Goal: Task Accomplishment & Management: Use online tool/utility

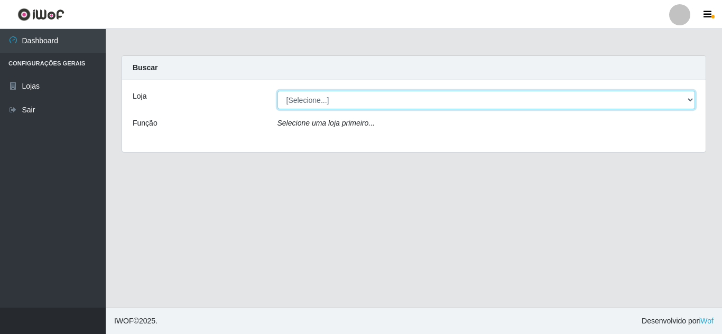
click at [381, 99] on select "[Selecione...] Rede Compras Supermercados - LOJA 5" at bounding box center [486, 100] width 418 height 18
click at [382, 100] on select "[Selecione...] Rede Compras Supermercados - LOJA 5" at bounding box center [486, 100] width 418 height 18
select select "397"
click at [277, 91] on select "[Selecione...] Rede Compras Supermercados - LOJA 5" at bounding box center [486, 100] width 418 height 18
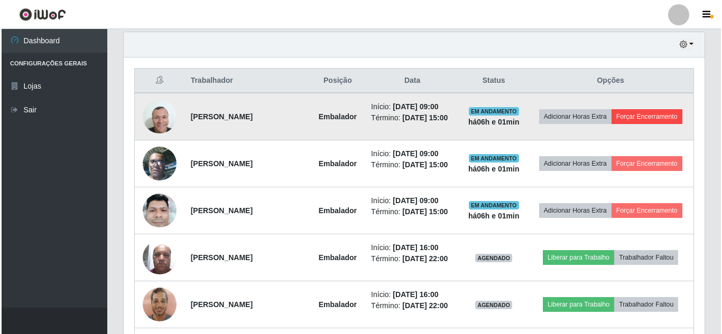
scroll to position [373, 0]
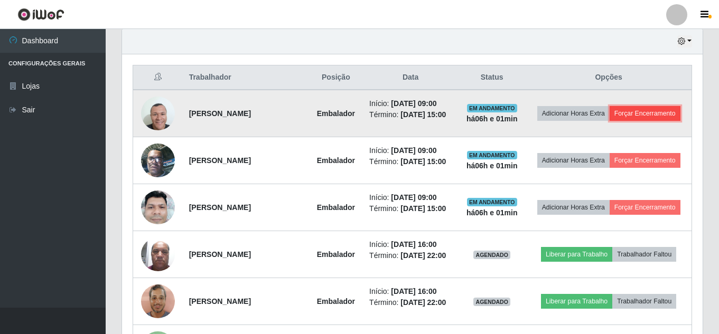
click at [612, 121] on button "Forçar Encerramento" at bounding box center [645, 113] width 71 height 15
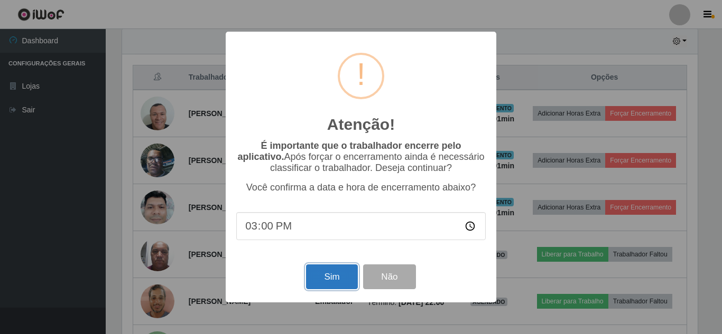
click at [320, 280] on button "Sim" at bounding box center [331, 277] width 51 height 25
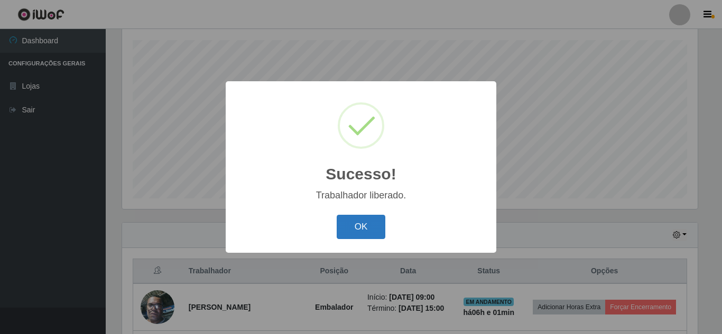
click at [376, 216] on button "OK" at bounding box center [361, 227] width 49 height 25
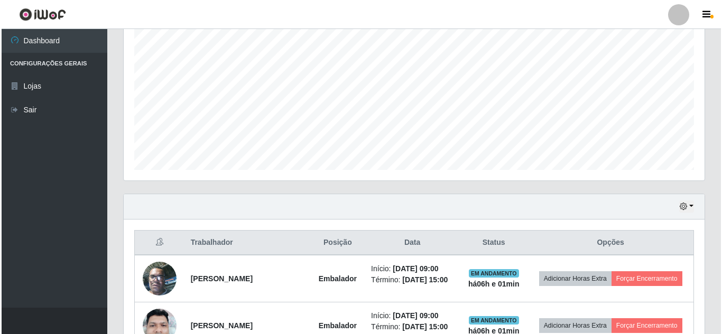
scroll to position [232, 0]
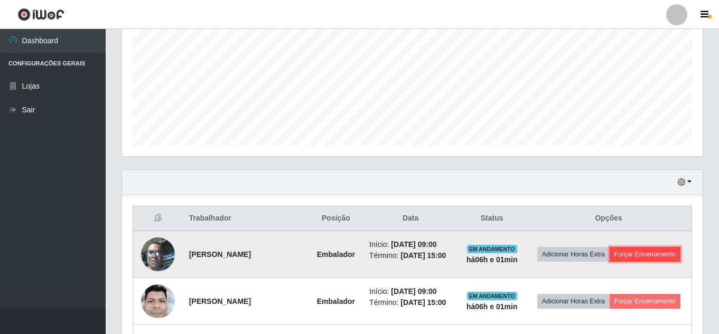
click at [681, 254] on button "Forçar Encerramento" at bounding box center [645, 254] width 71 height 15
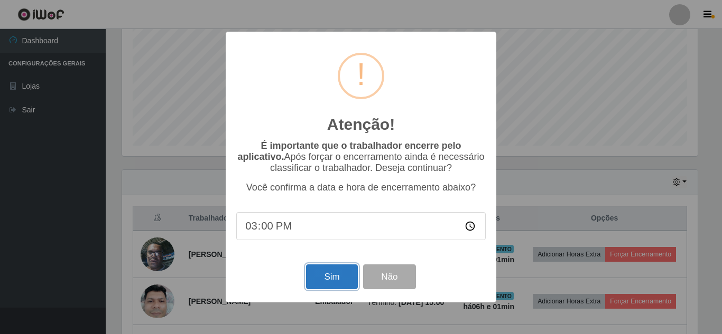
click at [342, 268] on button "Sim" at bounding box center [331, 277] width 51 height 25
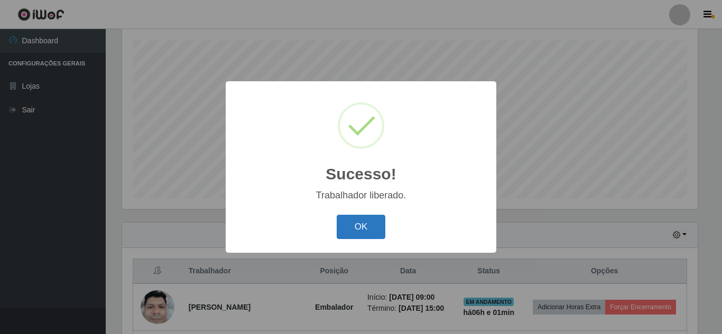
click at [361, 224] on button "OK" at bounding box center [361, 227] width 49 height 25
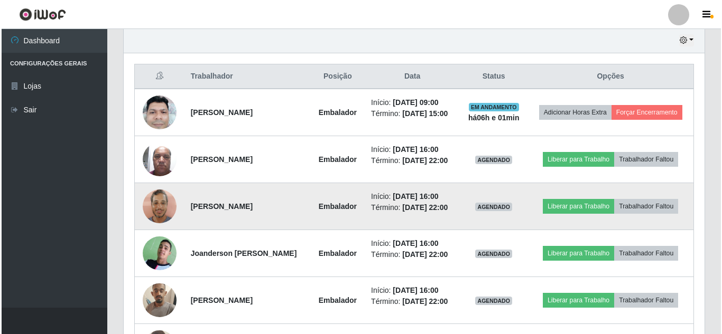
scroll to position [390, 0]
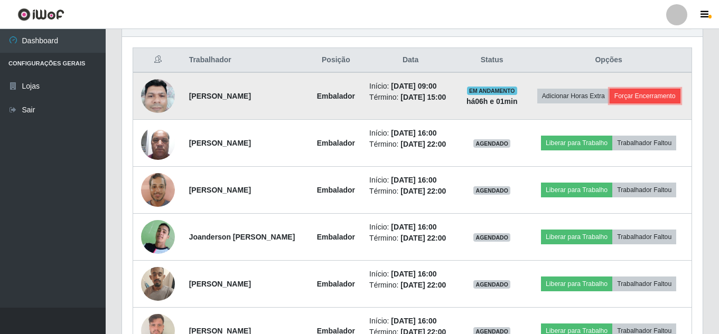
click at [633, 99] on button "Forçar Encerramento" at bounding box center [645, 96] width 71 height 15
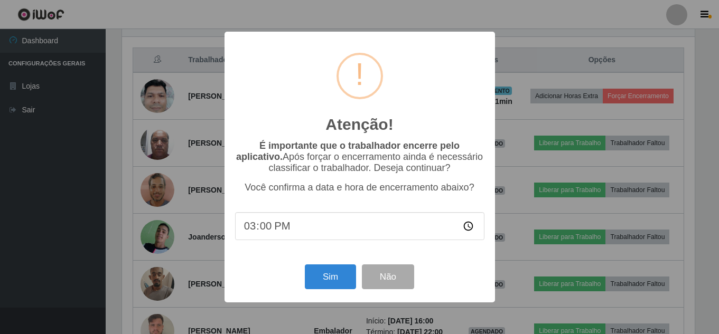
scroll to position [219, 575]
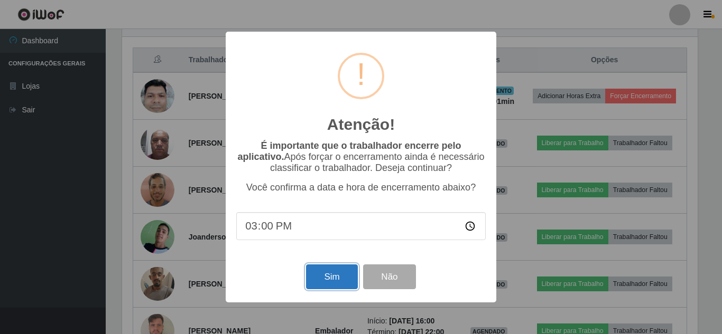
click at [344, 280] on button "Sim" at bounding box center [331, 277] width 51 height 25
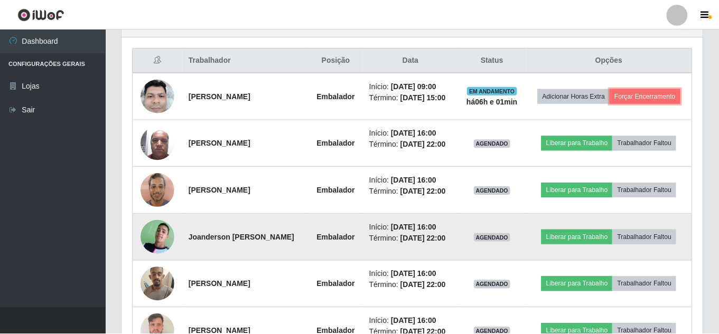
scroll to position [0, 0]
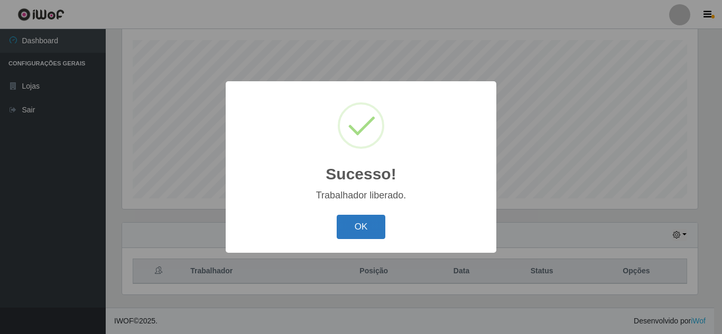
click at [373, 220] on button "OK" at bounding box center [361, 227] width 49 height 25
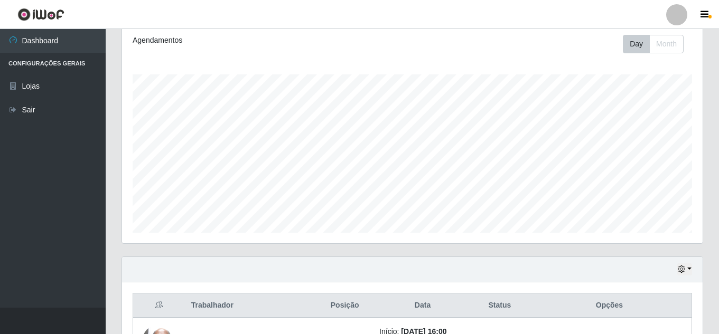
scroll to position [126, 0]
